Goal: Task Accomplishment & Management: Use online tool/utility

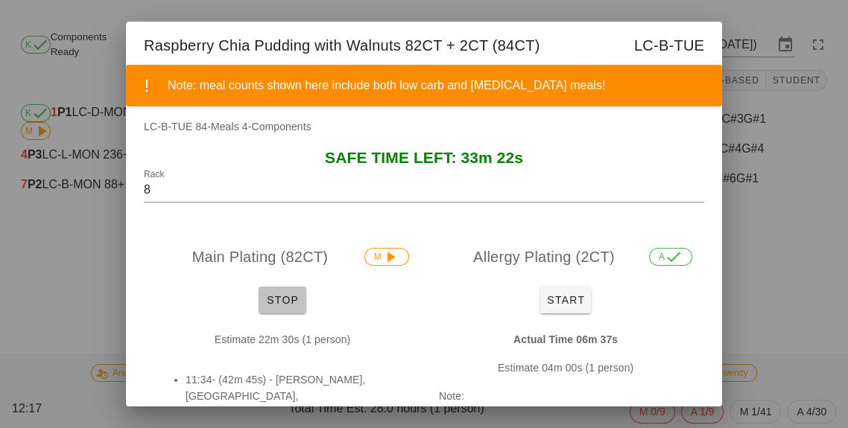
click at [299, 304] on span "Stop" at bounding box center [282, 300] width 36 height 12
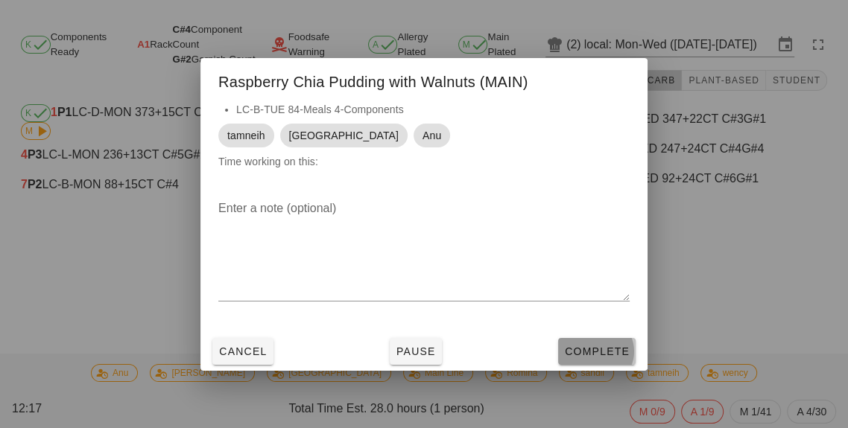
click at [599, 365] on button "Complete" at bounding box center [596, 351] width 77 height 27
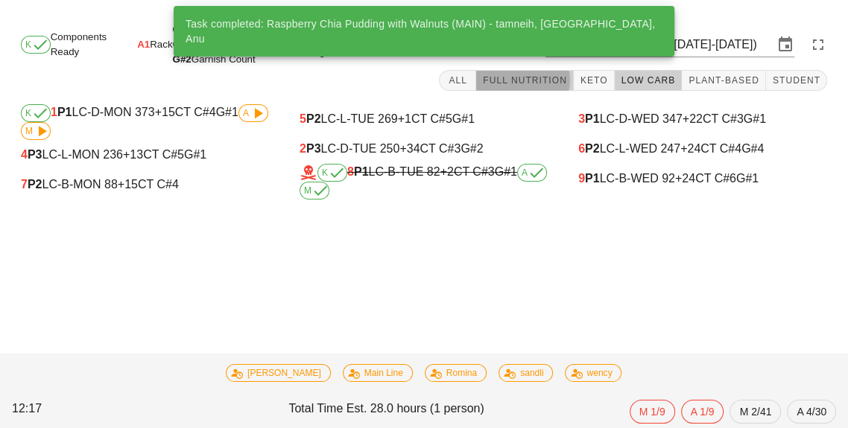
click at [532, 83] on span "Full Nutrition" at bounding box center [524, 80] width 85 height 10
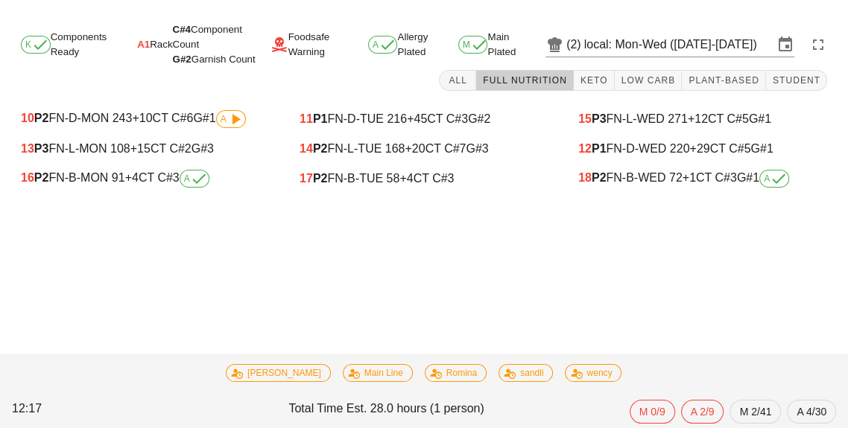
click at [650, 185] on div "18 P2 FN-B-WED 72 +1 CT C#3 G#1 A" at bounding box center [702, 179] width 249 height 18
type input "18"
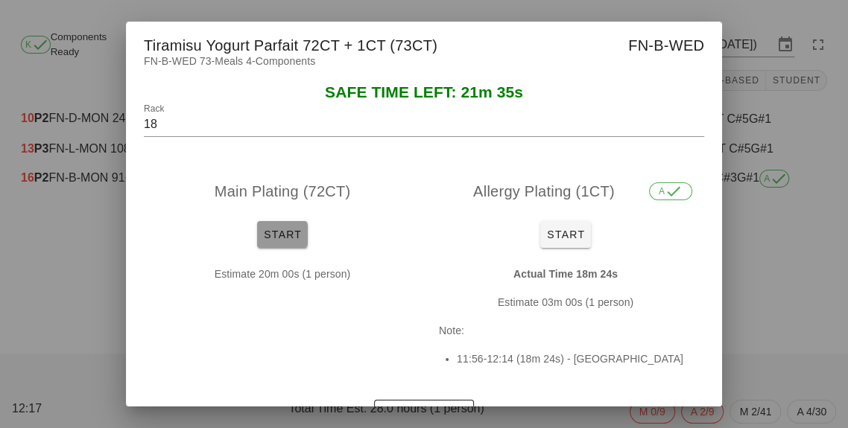
click at [284, 241] on span "Start" at bounding box center [282, 235] width 39 height 12
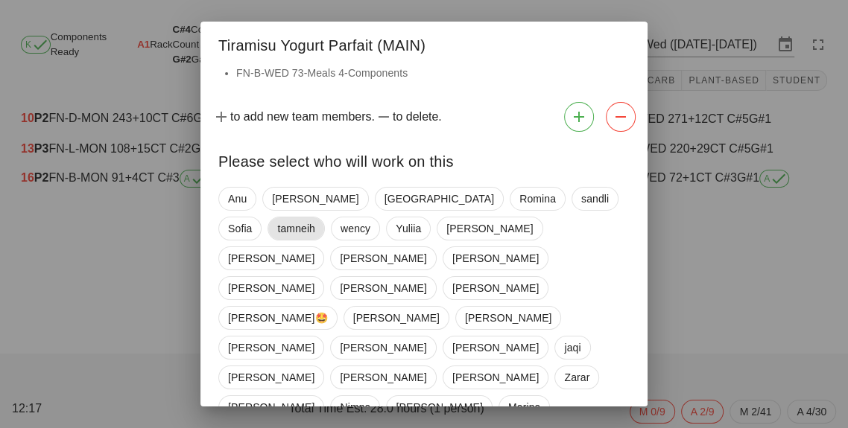
click at [315, 218] on span "tamneih" at bounding box center [296, 229] width 38 height 22
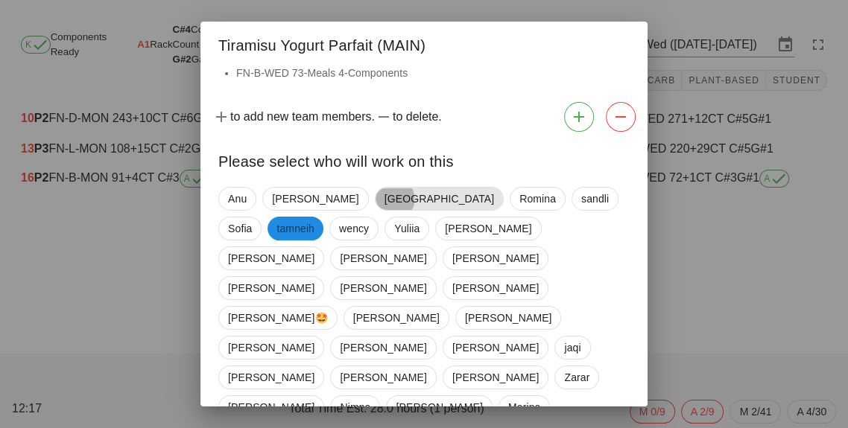
click at [384, 206] on span "[GEOGRAPHIC_DATA]" at bounding box center [439, 199] width 110 height 22
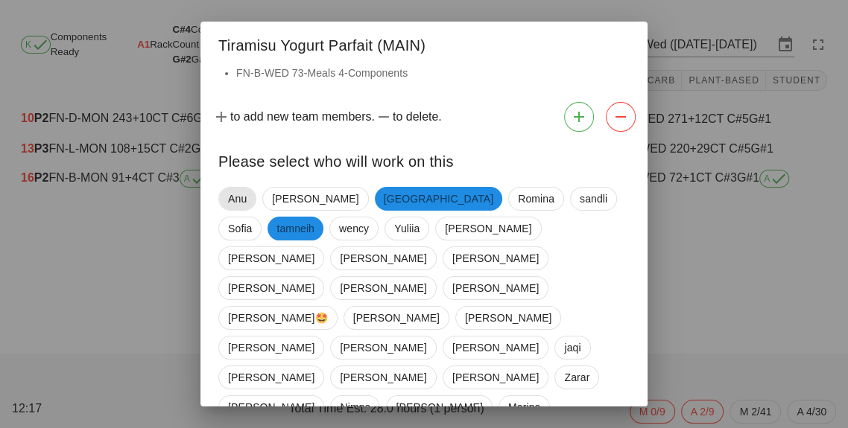
click at [238, 209] on span "Anu" at bounding box center [237, 199] width 19 height 22
